Goal: Task Accomplishment & Management: Complete application form

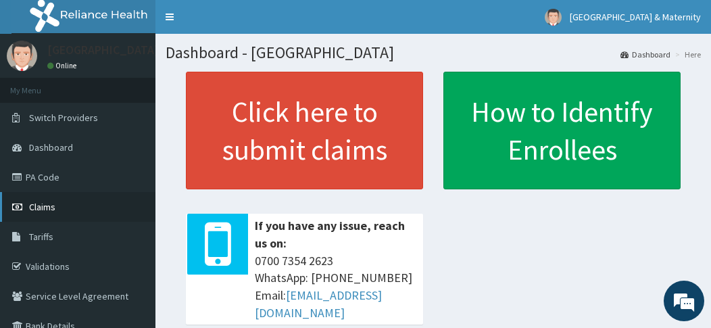
click at [53, 202] on span "Claims" at bounding box center [42, 207] width 26 height 12
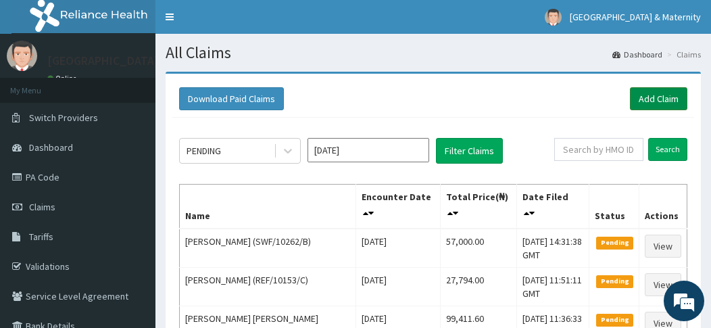
click at [650, 97] on link "Add Claim" at bounding box center [658, 98] width 57 height 23
click at [650, 102] on link "Add Claim" at bounding box center [658, 98] width 57 height 23
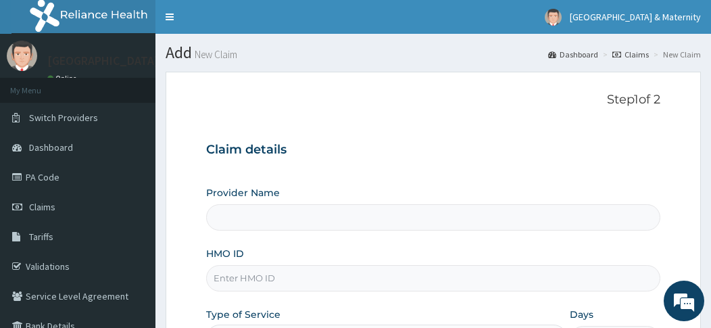
type input "[GEOGRAPHIC_DATA]"
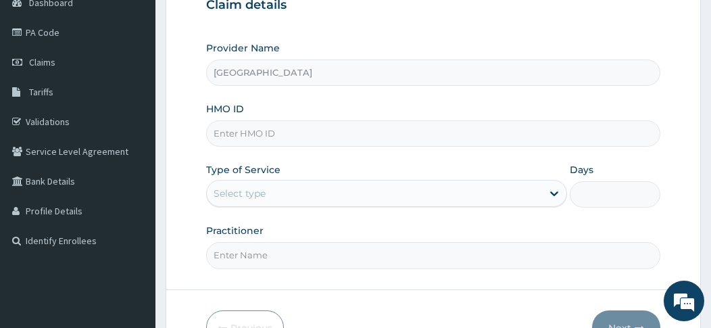
scroll to position [147, 0]
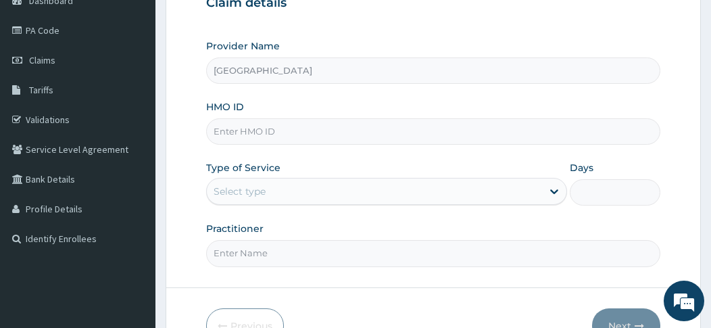
click at [275, 132] on input "HMO ID" at bounding box center [433, 131] width 454 height 26
type input "LPN/10400/A"
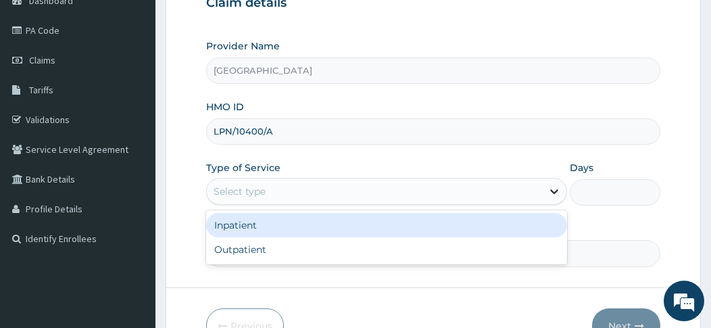
click at [555, 190] on icon at bounding box center [554, 192] width 8 height 5
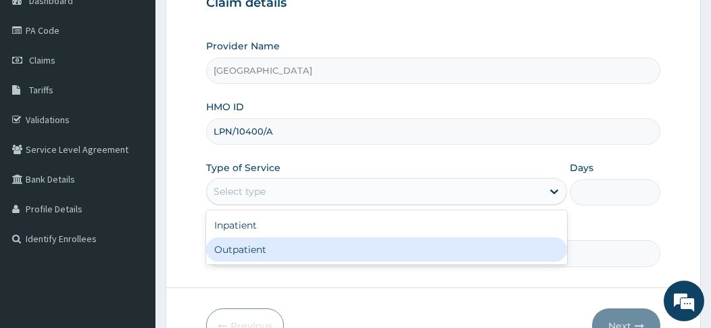
click at [376, 245] on div "Outpatient" at bounding box center [386, 249] width 361 height 24
type input "1"
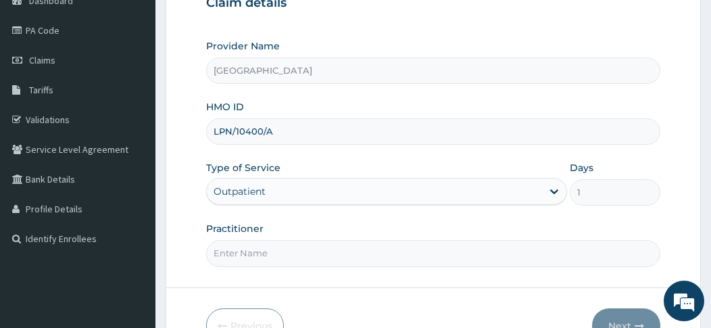
click at [259, 251] on input "Practitioner" at bounding box center [433, 253] width 454 height 26
type input "[PERSON_NAME]"
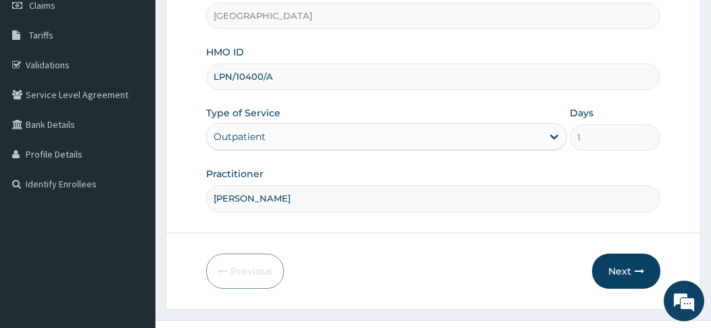
scroll to position [210, 0]
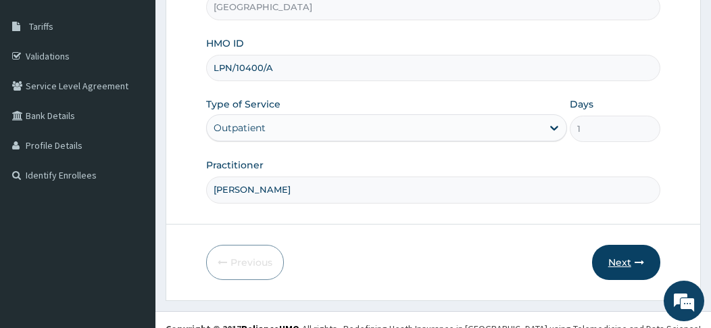
click at [619, 257] on button "Next" at bounding box center [626, 262] width 68 height 35
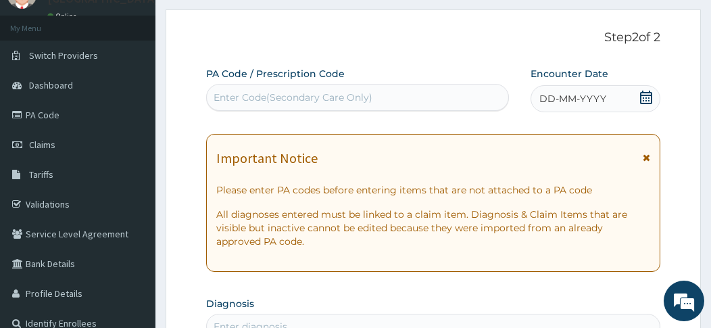
scroll to position [59, 0]
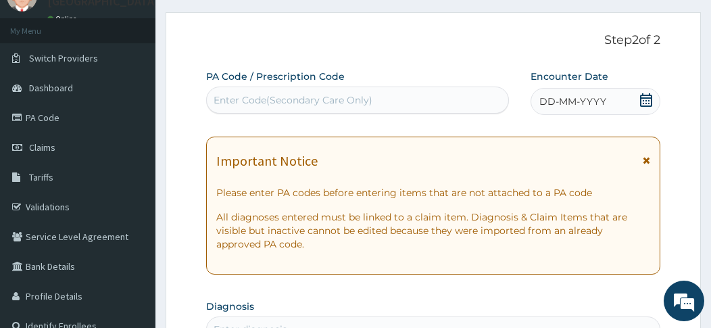
click at [646, 155] on icon at bounding box center [645, 159] width 7 height 9
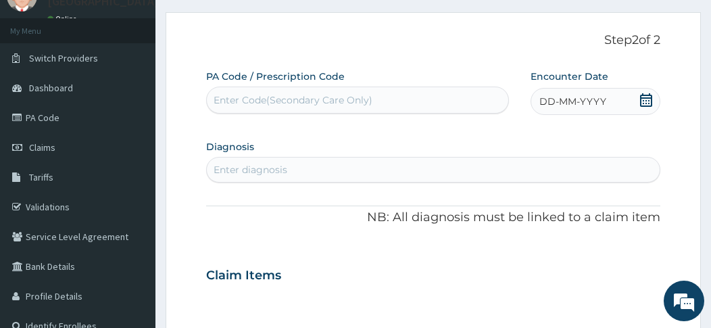
click at [646, 100] on icon at bounding box center [646, 100] width 12 height 14
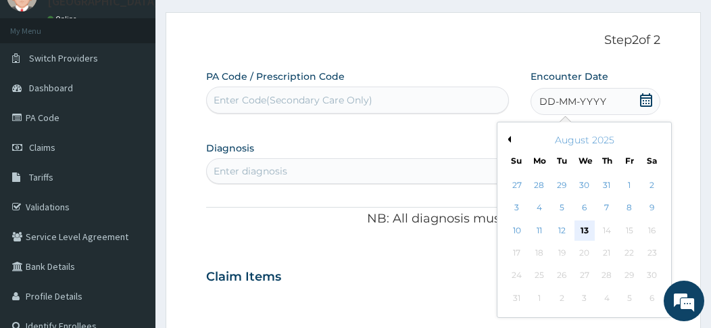
click at [586, 227] on div "13" at bounding box center [583, 230] width 20 height 20
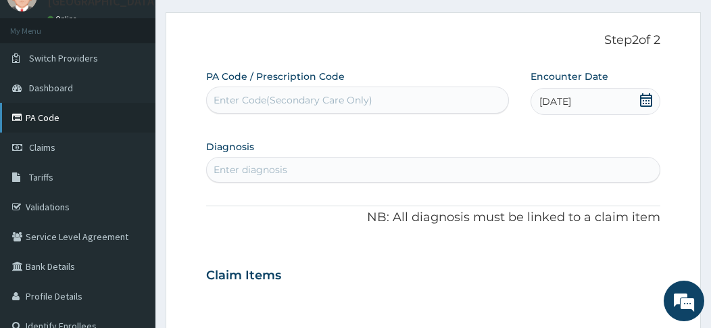
click at [65, 117] on link "PA Code" at bounding box center [77, 118] width 155 height 30
